Goal: Task Accomplishment & Management: Use online tool/utility

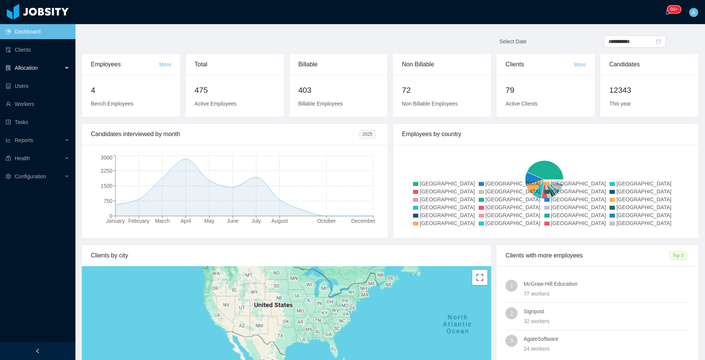
click at [48, 69] on div "Allocation" at bounding box center [37, 67] width 75 height 15
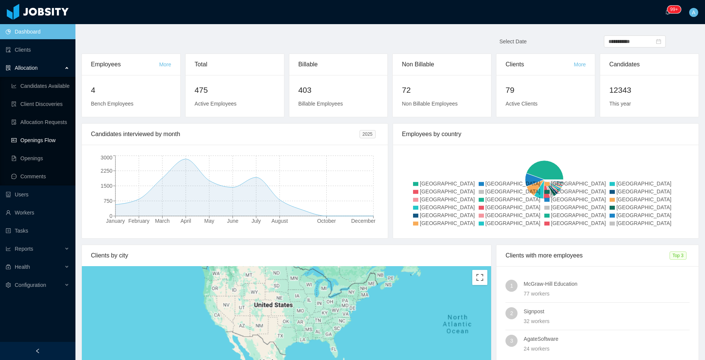
click at [50, 138] on link "Openings Flow" at bounding box center [40, 140] width 58 height 15
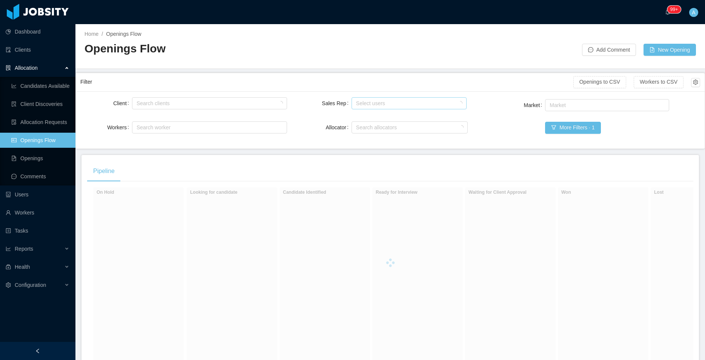
click at [361, 101] on div "Select users" at bounding box center [407, 104] width 103 height 8
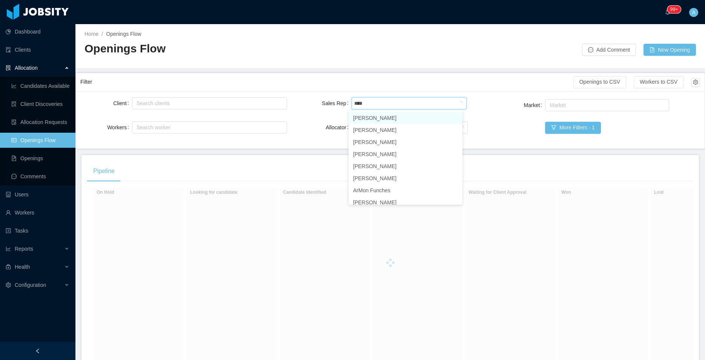
type input "*****"
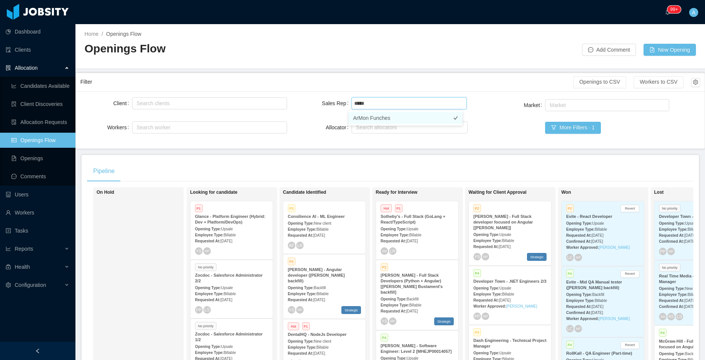
click at [388, 118] on li "ArMon Funches" at bounding box center [406, 118] width 114 height 12
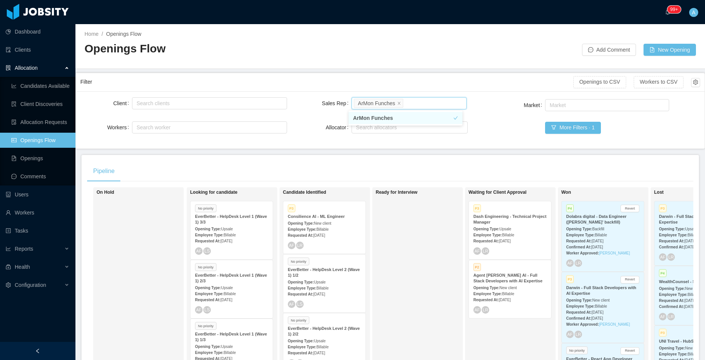
click at [471, 87] on div "Filter" at bounding box center [326, 82] width 493 height 14
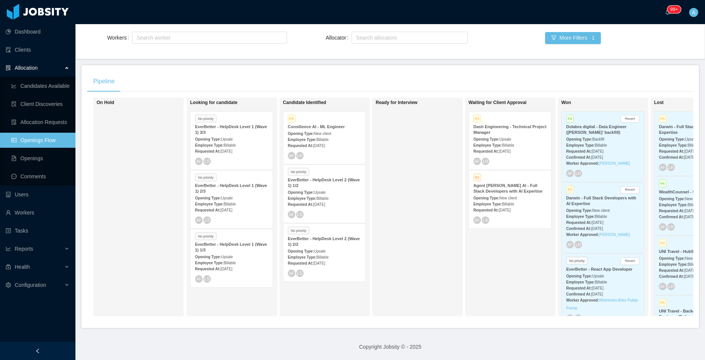
scroll to position [96, 0]
click at [332, 129] on div "Opening Type: New client" at bounding box center [324, 133] width 73 height 8
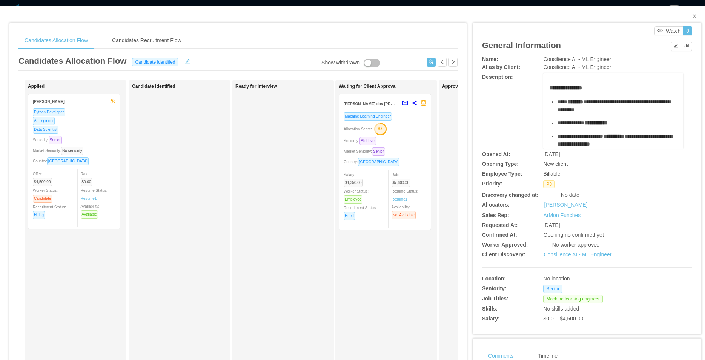
click at [410, 133] on div "Allocation Score: 63" at bounding box center [385, 129] width 83 height 12
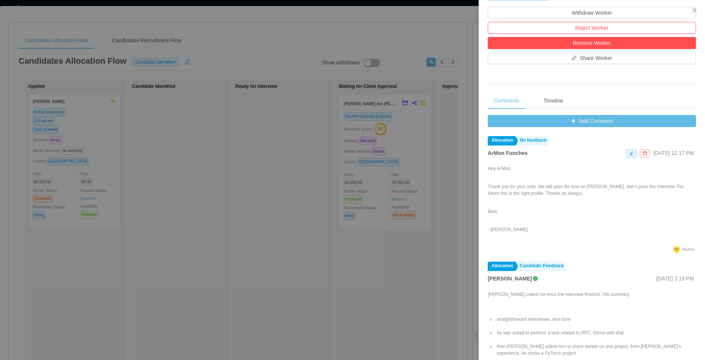
scroll to position [250, 0]
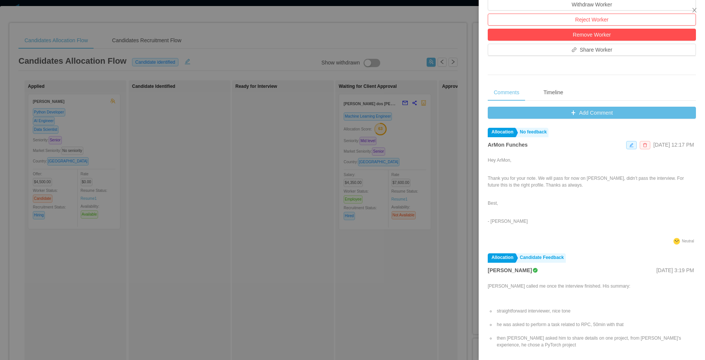
click at [643, 145] on icon "icon: delete" at bounding box center [645, 145] width 5 height 5
click at [634, 124] on button "Remove" at bounding box center [635, 124] width 26 height 9
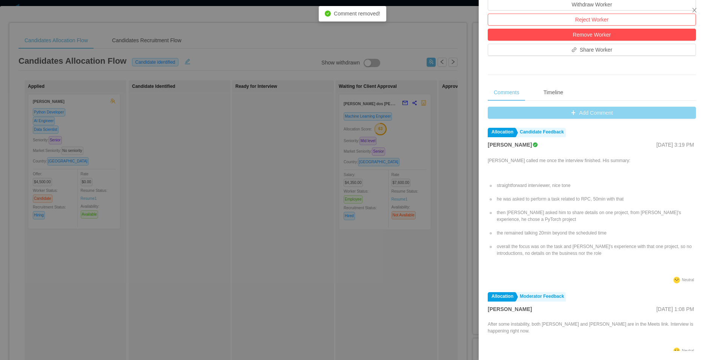
click at [593, 114] on button "Add Comment" at bounding box center [592, 113] width 208 height 12
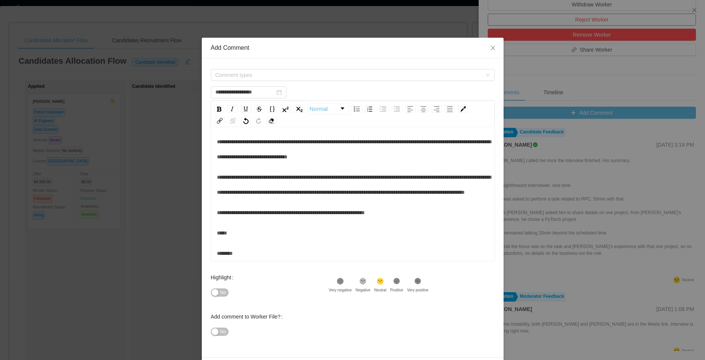
scroll to position [0, 0]
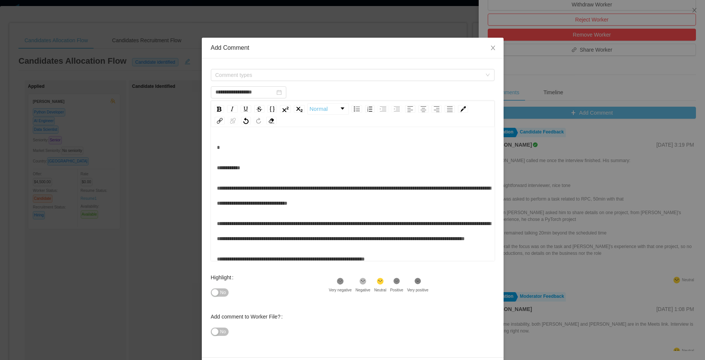
click at [217, 169] on span "**********" at bounding box center [228, 167] width 23 height 5
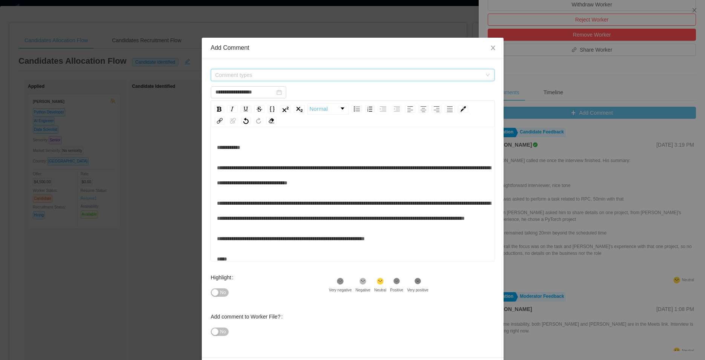
click at [258, 75] on span "Comment types" at bounding box center [348, 75] width 266 height 8
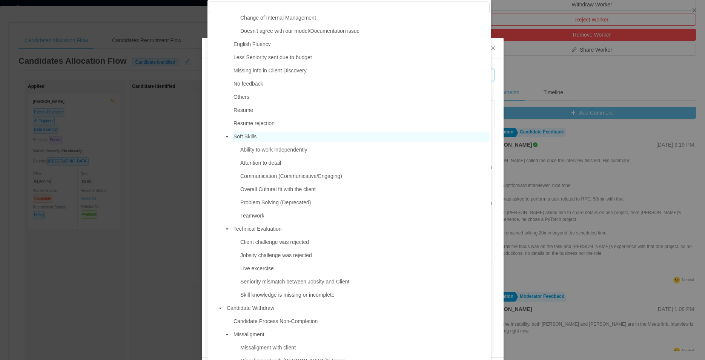
scroll to position [387, 0]
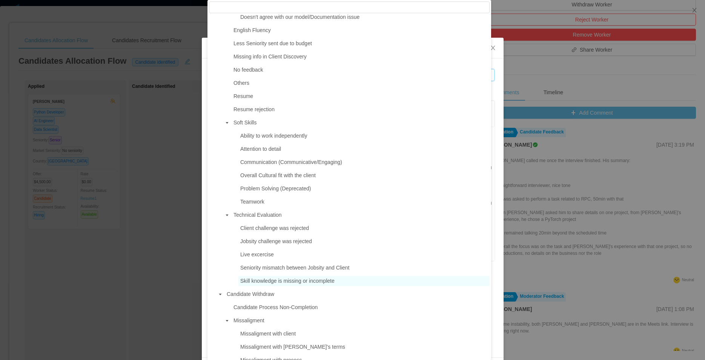
click at [327, 284] on span "Skill knowledge is missing or incomplete" at bounding box center [287, 281] width 94 height 6
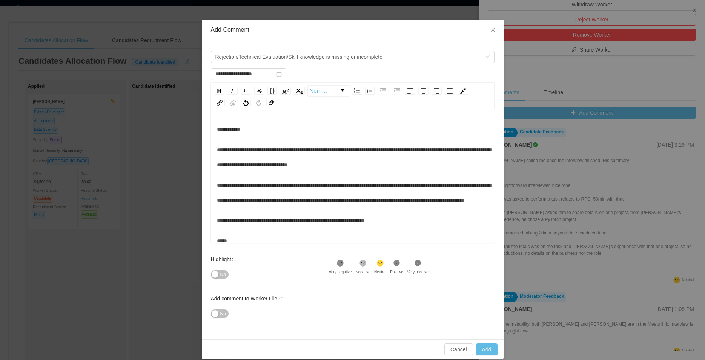
scroll to position [26, 0]
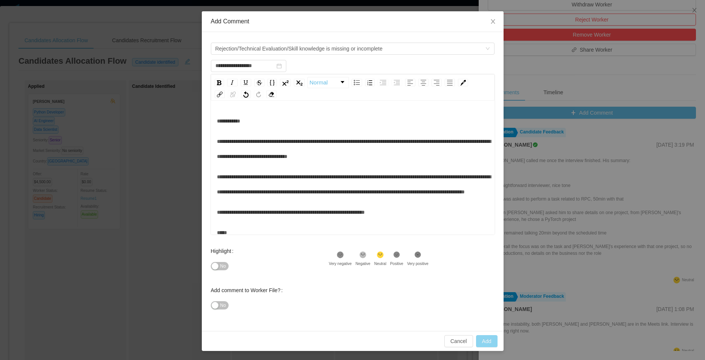
click at [484, 340] on button "Add" at bounding box center [487, 341] width 22 height 12
click at [410, 216] on div "**********" at bounding box center [353, 187] width 272 height 147
type input "**********"
click at [482, 340] on button "Add" at bounding box center [487, 341] width 22 height 12
